Goal: Complete application form

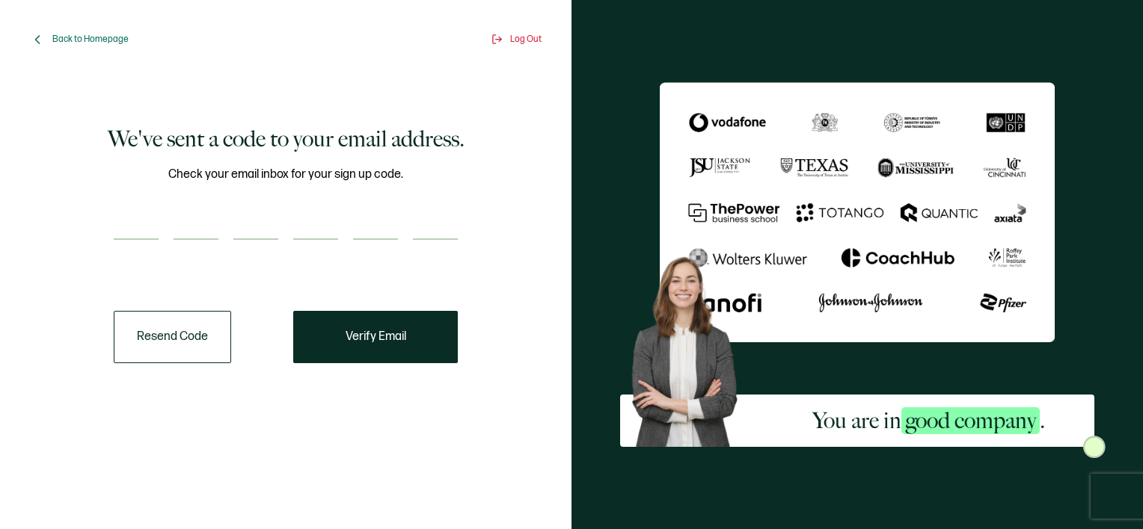
click at [132, 225] on input "number" at bounding box center [136, 225] width 45 height 30
type input "7"
type input "1"
type input "9"
type input "1"
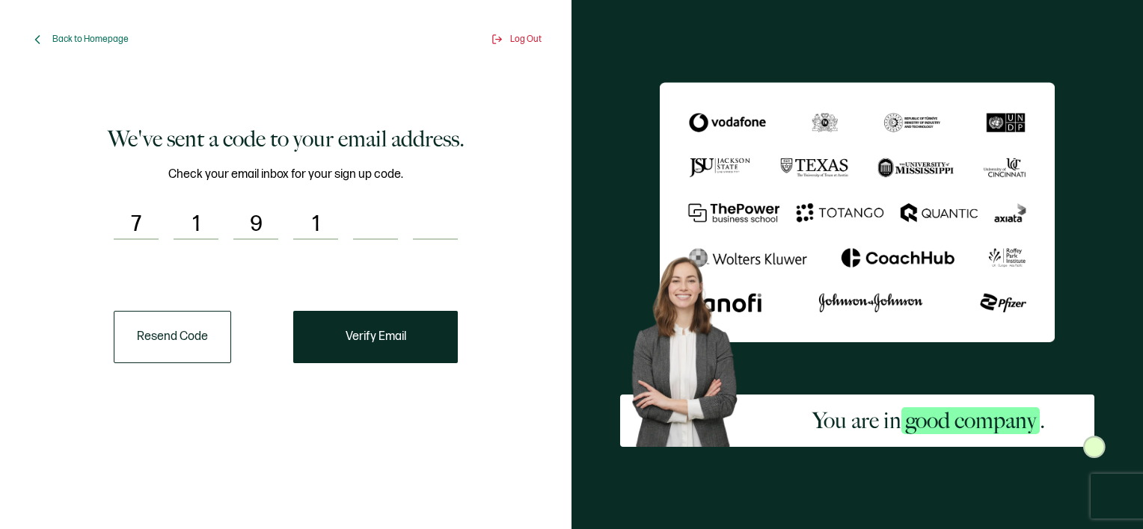
type input "5"
type input "9"
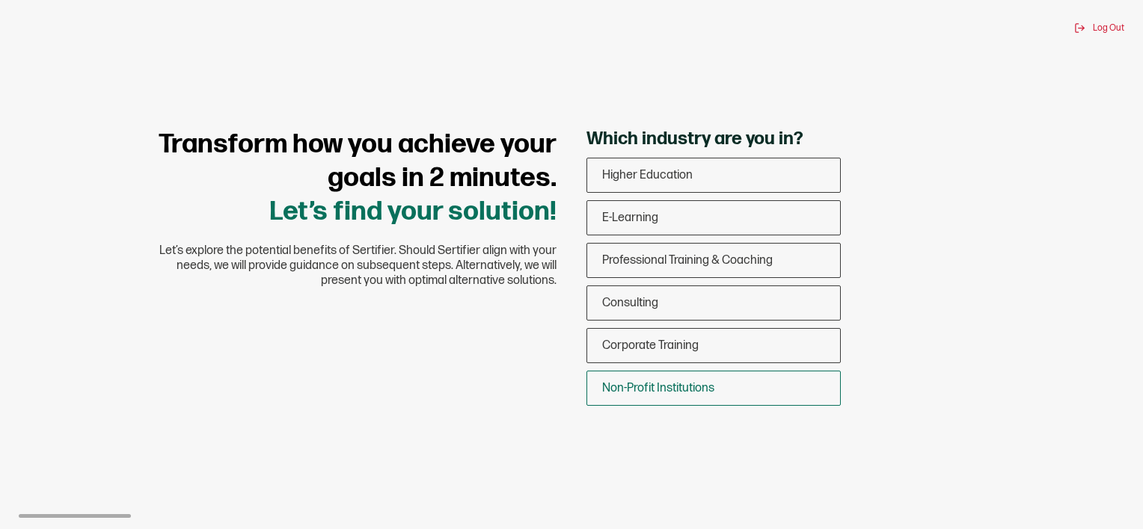
click at [659, 395] on span "Non-Profit Institutions" at bounding box center [658, 388] width 112 height 14
click at [0, 0] on input "Non-Profit Institutions" at bounding box center [0, 0] width 0 height 0
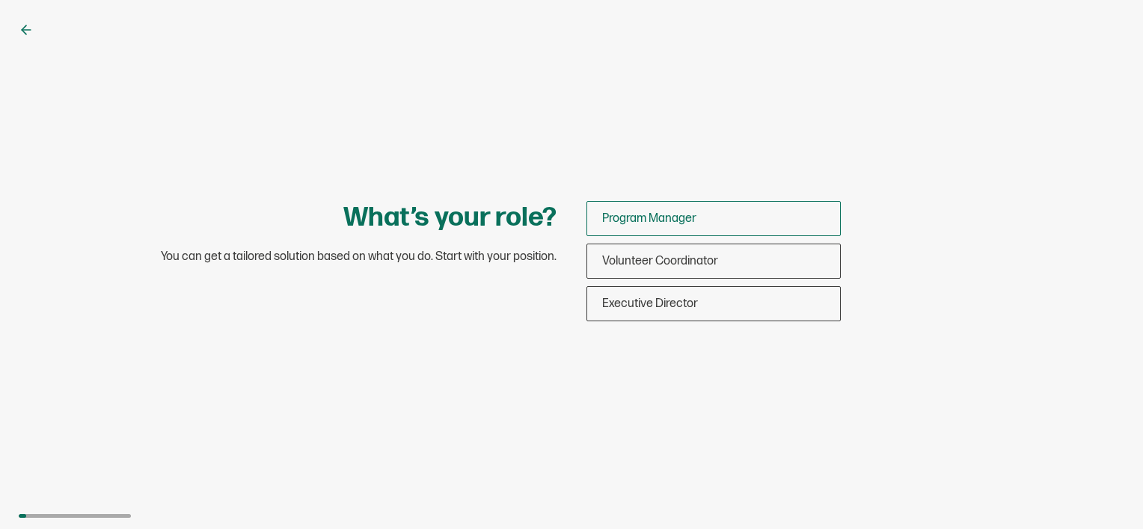
click at [696, 212] on span "Program Manager" at bounding box center [649, 219] width 94 height 14
click at [0, 0] on input "Program Manager" at bounding box center [0, 0] width 0 height 0
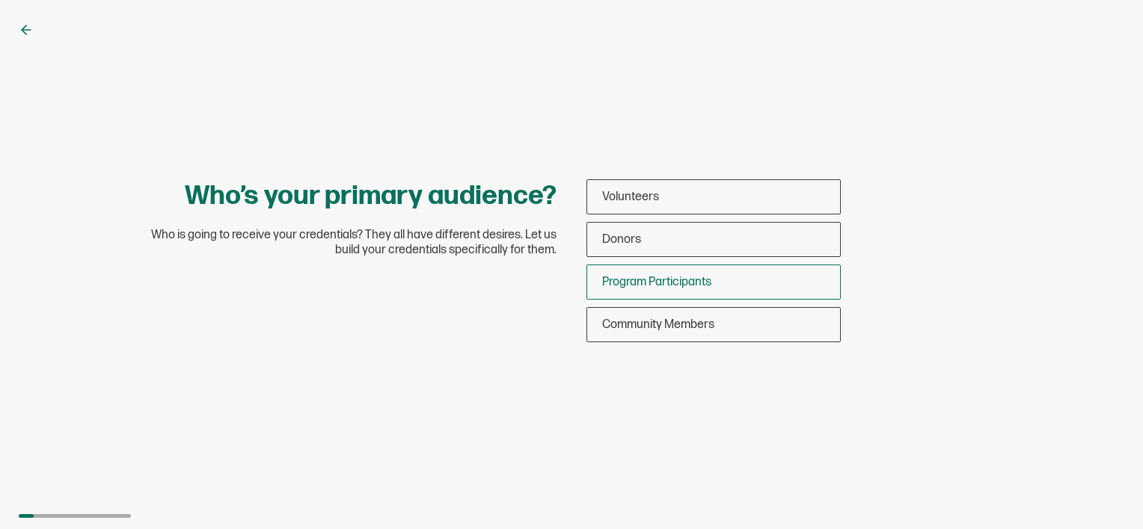
click at [652, 286] on span "Program Participants" at bounding box center [656, 282] width 109 height 14
click at [0, 0] on input "Program Participants" at bounding box center [0, 0] width 0 height 0
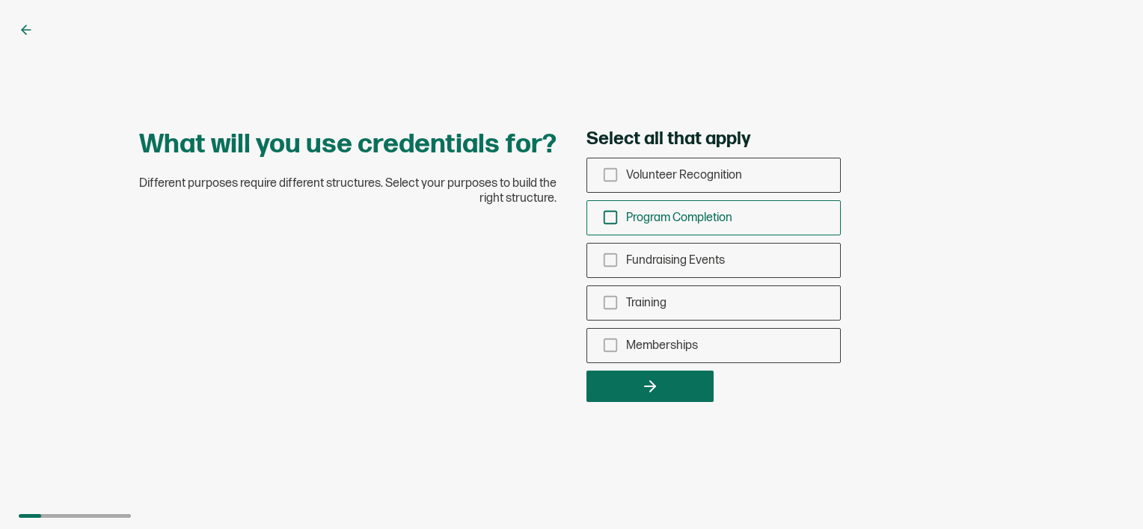
click at [616, 221] on rect "checkbox-group" at bounding box center [610, 218] width 13 height 13
click at [0, 0] on input "Program Completion" at bounding box center [0, 0] width 0 height 0
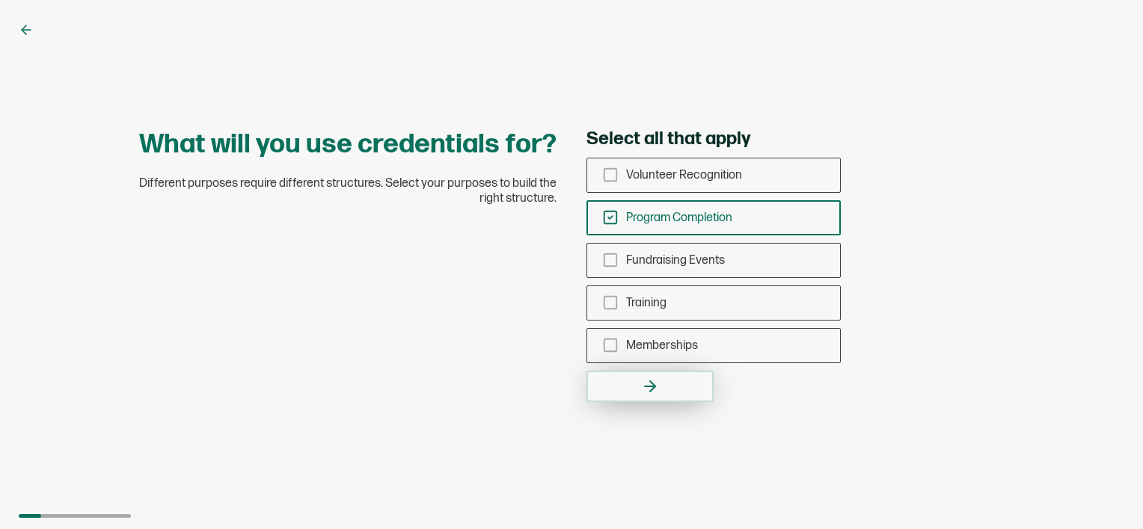
click at [611, 377] on button "button" at bounding box center [649, 386] width 127 height 31
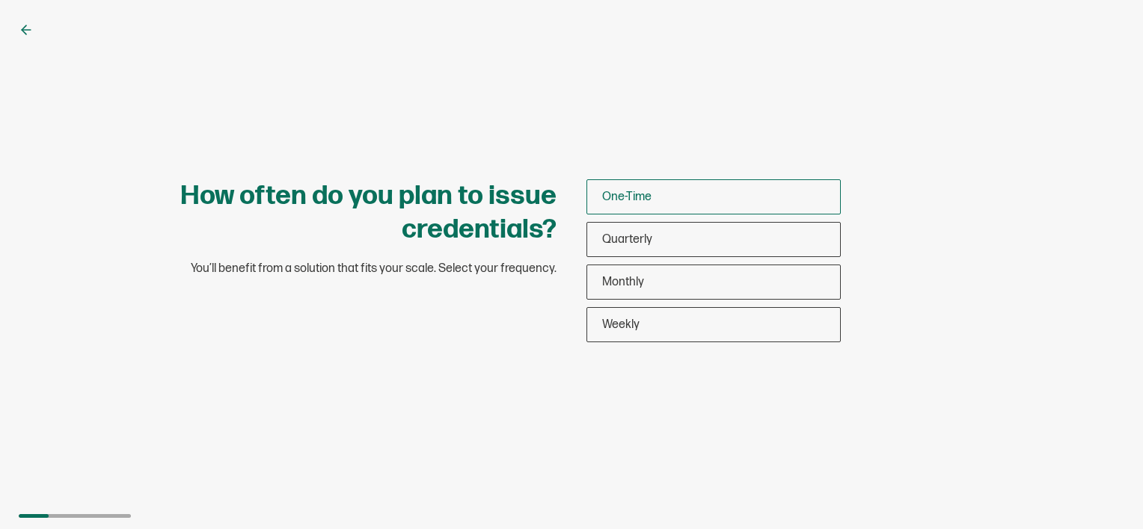
click at [654, 206] on div "One-Time" at bounding box center [713, 196] width 253 height 35
click at [0, 0] on input "One-Time" at bounding box center [0, 0] width 0 height 0
